Goal: Navigation & Orientation: Find specific page/section

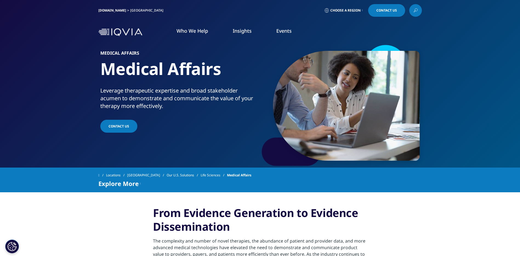
click at [353, 10] on span "Choose a Region" at bounding box center [345, 10] width 30 height 4
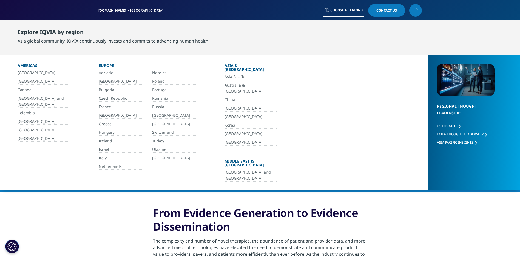
click at [35, 137] on link "[GEOGRAPHIC_DATA]" at bounding box center [44, 138] width 53 height 6
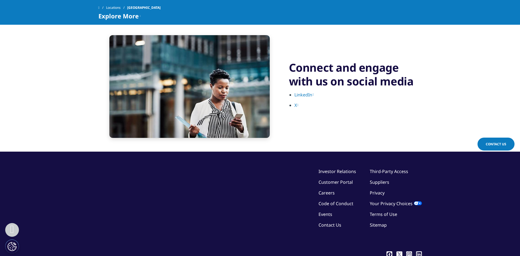
scroll to position [1179, 0]
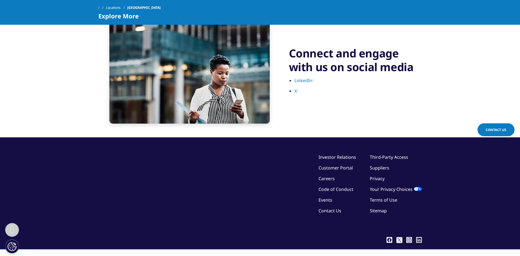
click at [324, 178] on link "Careers" at bounding box center [327, 178] width 16 height 6
click at [329, 178] on link "Careers" at bounding box center [327, 178] width 16 height 6
